Goal: Task Accomplishment & Management: Use online tool/utility

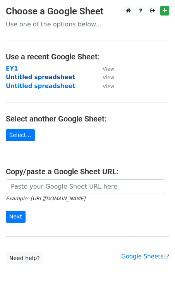
click at [21, 78] on strong "Untitled spreadsheet" at bounding box center [41, 77] width 70 height 7
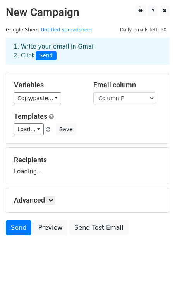
click at [33, 77] on div "Variables Copy/paste... {{Column A}} {{Column B}} {{Column C}} {{Column D}} {{C…" at bounding box center [87, 108] width 163 height 70
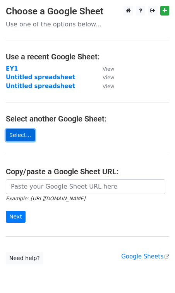
click at [26, 136] on link "Select..." at bounding box center [20, 135] width 29 height 12
click at [18, 138] on link "Select..." at bounding box center [20, 135] width 29 height 12
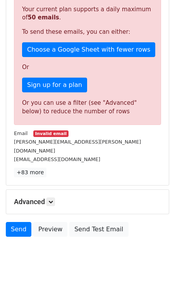
scroll to position [191, 0]
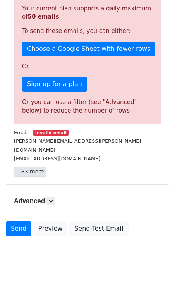
click at [28, 167] on link "+83 more" at bounding box center [30, 172] width 33 height 10
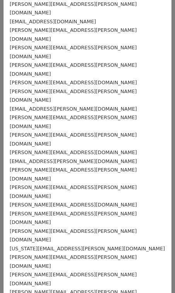
scroll to position [0, 0]
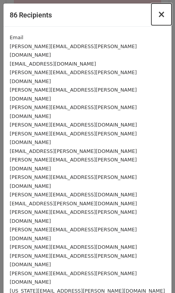
click at [162, 14] on span "×" at bounding box center [162, 14] width 8 height 11
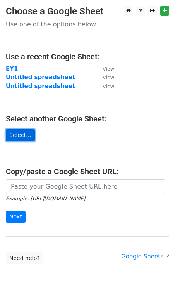
click at [18, 132] on link "Select..." at bounding box center [20, 135] width 29 height 12
click at [14, 132] on link "Select..." at bounding box center [20, 135] width 29 height 12
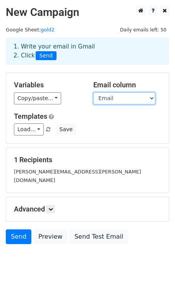
click at [127, 101] on select "First Name Last Name Title Company Name Company Name for Emails Email Email Sta…" at bounding box center [125, 98] width 62 height 12
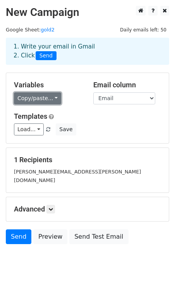
click at [37, 101] on link "Copy/paste..." at bounding box center [37, 98] width 47 height 12
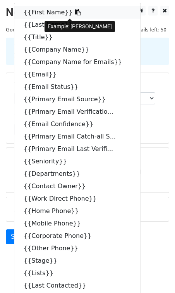
click at [40, 16] on link "{{First Name}}" at bounding box center [77, 12] width 127 height 12
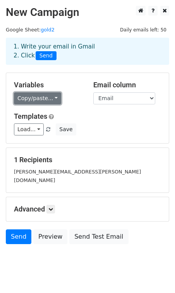
click at [30, 100] on link "Copy/paste..." at bounding box center [37, 98] width 47 height 12
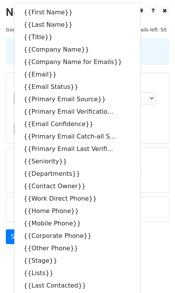
click at [147, 130] on div "Load... No templates saved Save" at bounding box center [87, 129] width 159 height 12
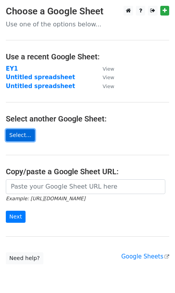
click at [24, 136] on link "Select..." at bounding box center [20, 135] width 29 height 12
click at [22, 135] on link "Select..." at bounding box center [20, 135] width 29 height 12
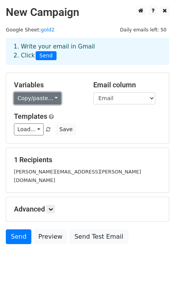
click at [44, 101] on link "Copy/paste..." at bounding box center [37, 98] width 47 height 12
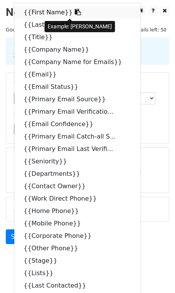
click at [75, 11] on icon at bounding box center [78, 12] width 6 height 6
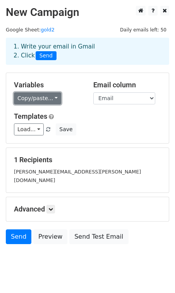
click at [37, 96] on link "Copy/paste..." at bounding box center [37, 98] width 47 height 12
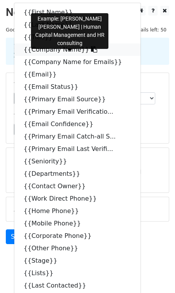
click at [85, 50] on link "{{Company Name}}" at bounding box center [77, 49] width 127 height 12
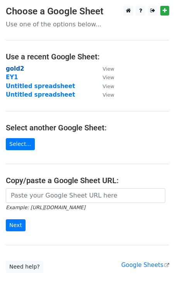
click at [14, 68] on strong "gold2" at bounding box center [15, 68] width 18 height 7
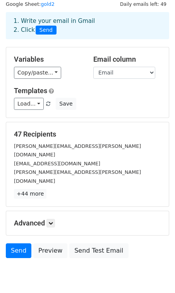
scroll to position [28, 0]
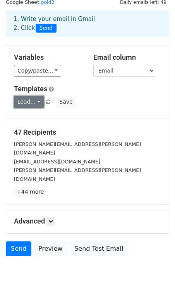
click at [29, 104] on link "Load..." at bounding box center [29, 102] width 30 height 12
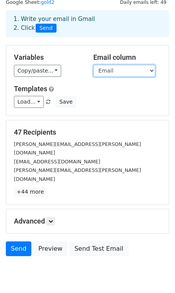
click at [125, 70] on select "First Name Last Name Title Company Name for Emails Email Email Status Primary E…" at bounding box center [125, 71] width 62 height 12
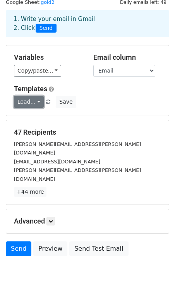
click at [27, 105] on link "Load..." at bounding box center [29, 102] width 30 height 12
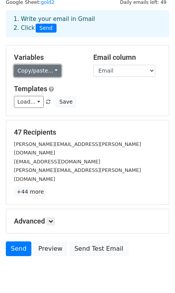
click at [36, 70] on link "Copy/paste..." at bounding box center [37, 71] width 47 height 12
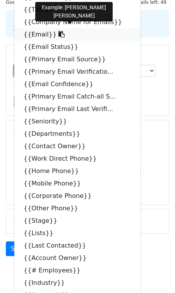
scroll to position [0, 0]
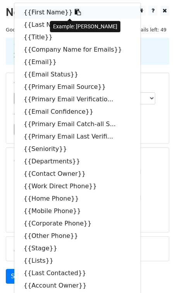
click at [75, 12] on icon at bounding box center [78, 12] width 6 height 6
